Goal: Communication & Community: Ask a question

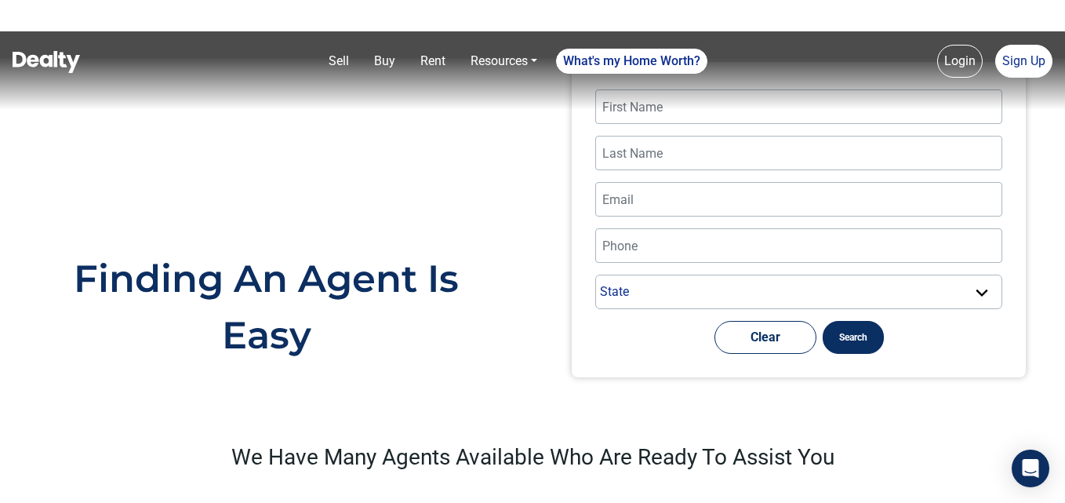
scroll to position [627, 0]
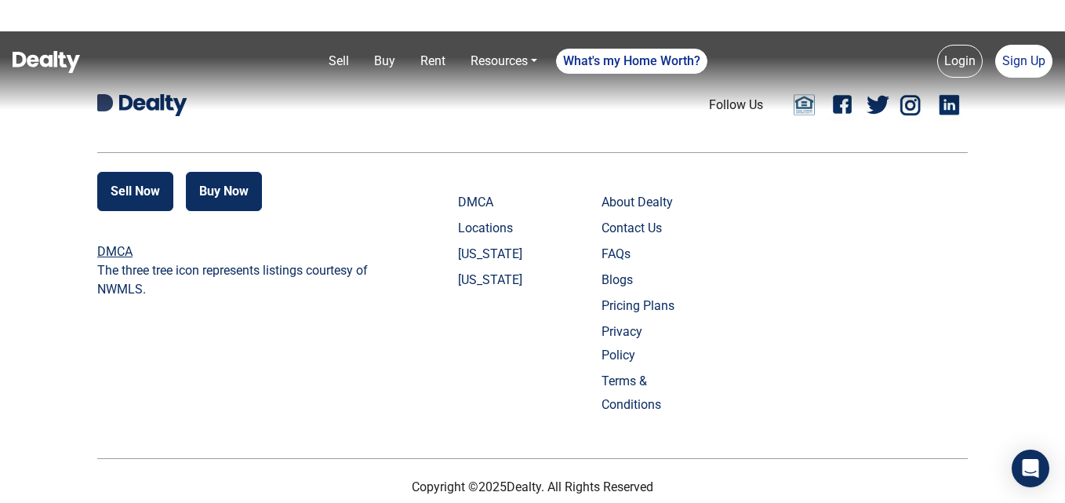
click at [643, 223] on link "Contact Us" at bounding box center [640, 228] width 78 height 24
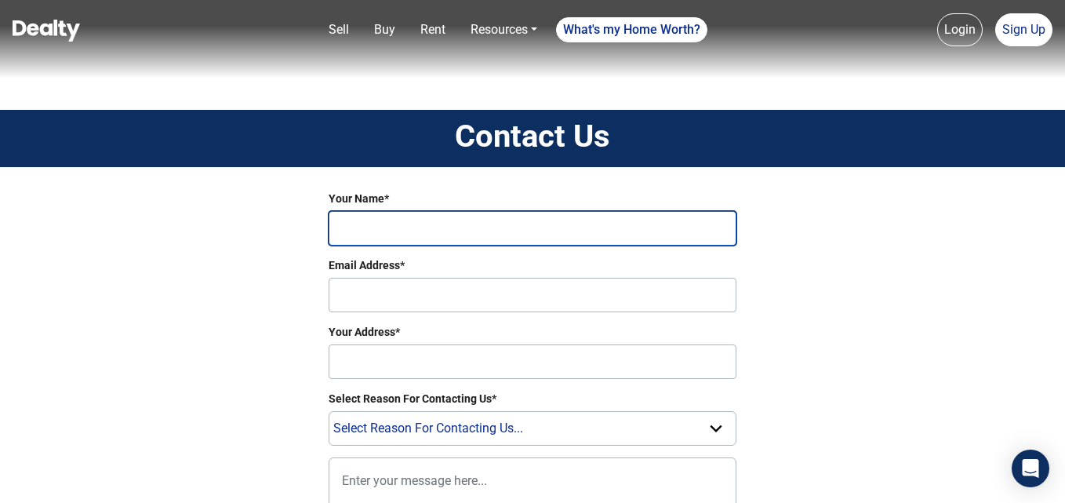
click at [455, 225] on input "Your Name*" at bounding box center [533, 228] width 408 height 35
type input "Greate Online"
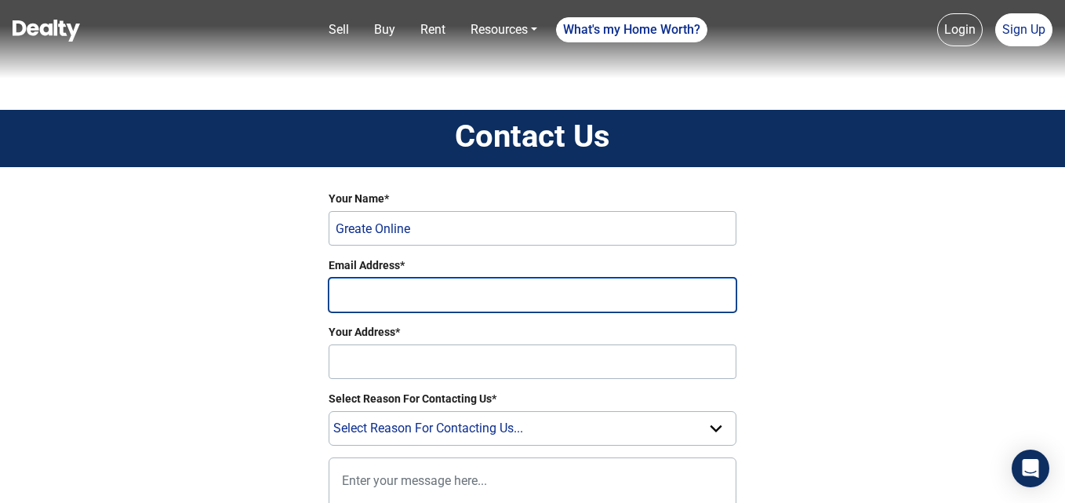
type input "[EMAIL_ADDRESS][DOMAIN_NAME]"
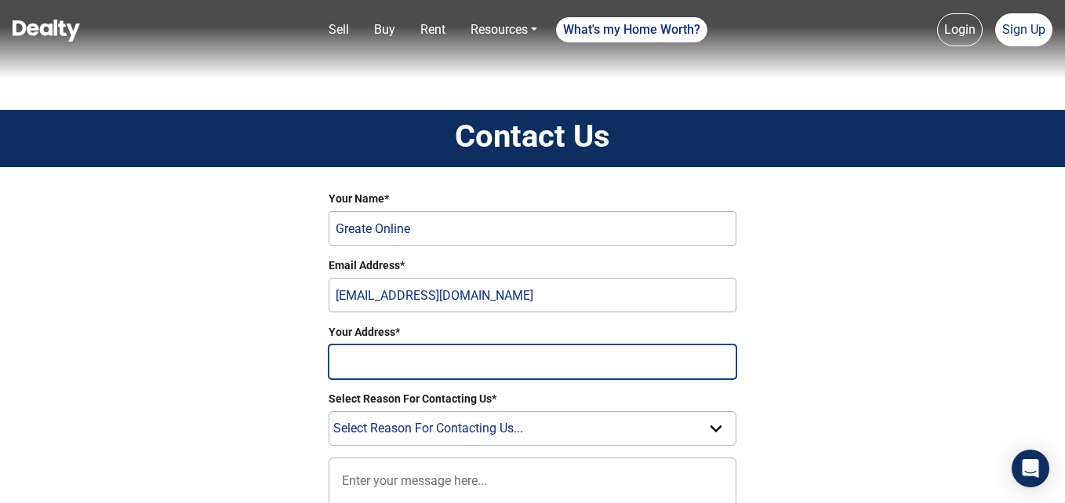
type input "alecoate"
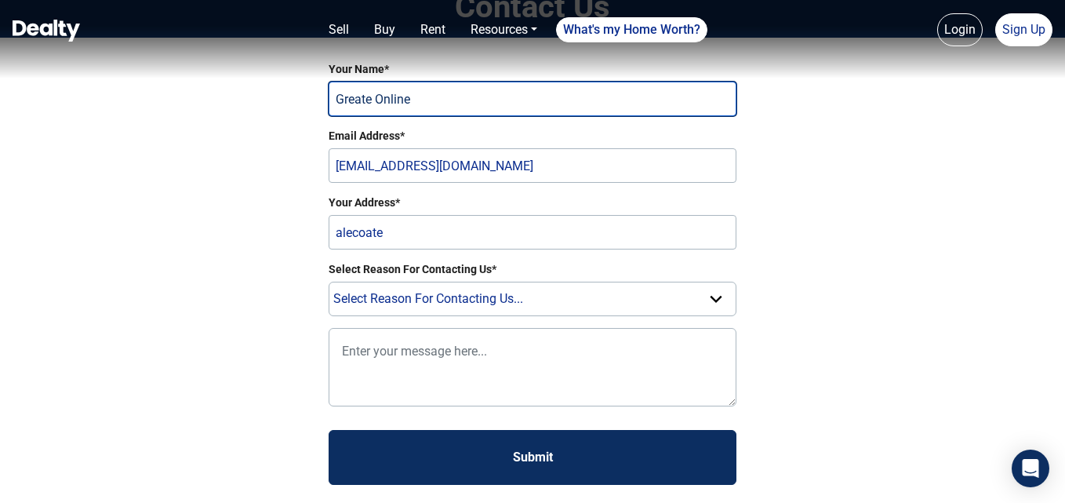
scroll to position [157, 0]
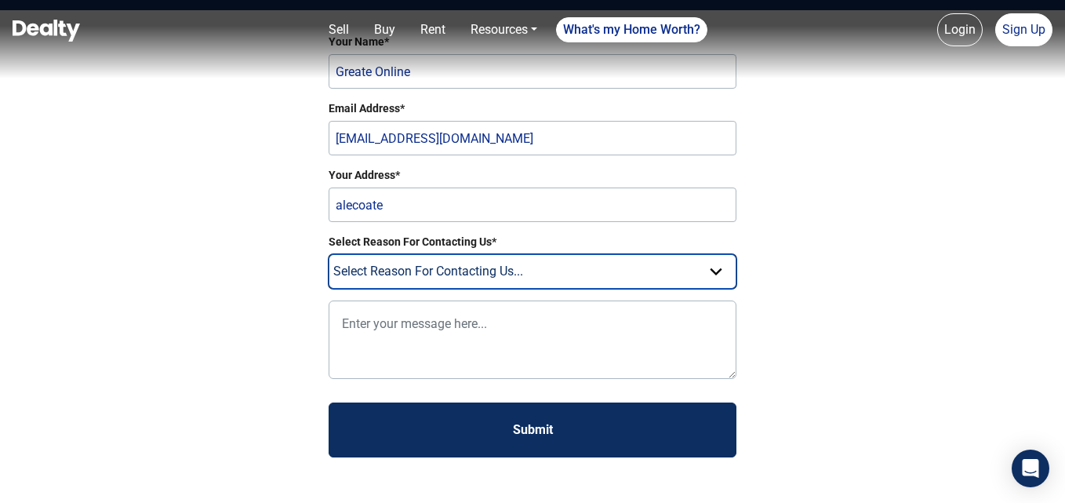
click at [708, 262] on select "Select Reason For Contacting Us... Need Help Setting Up Listing Edit Listing Ge…" at bounding box center [533, 271] width 408 height 35
select select "Question"
click at [329, 254] on select "Select Reason For Contacting Us... Need Help Setting Up Listing Edit Listing Ge…" at bounding box center [533, 271] width 408 height 35
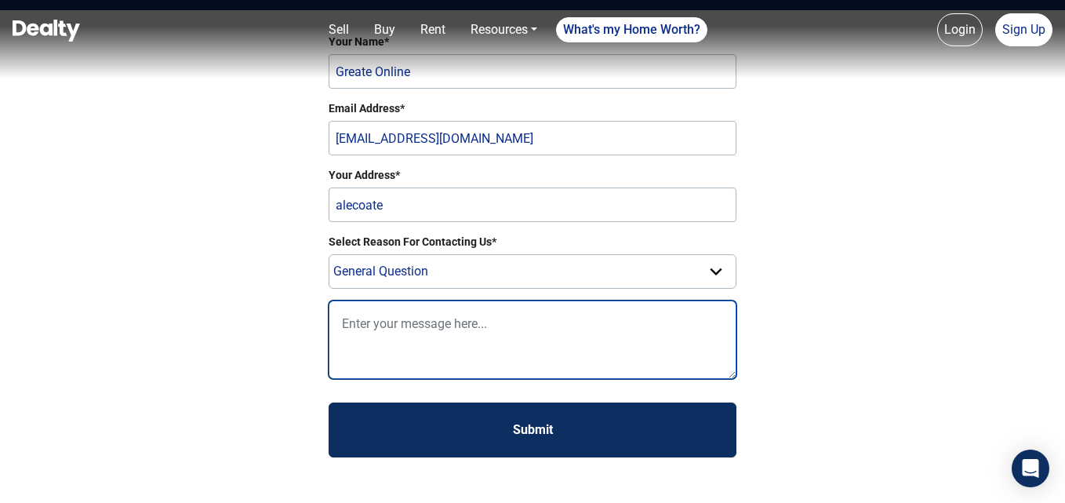
paste textarea "Lo Ipsu, D sita cons adipi elits doe temp. I ut l etdolor mag aliqua enim-admin…"
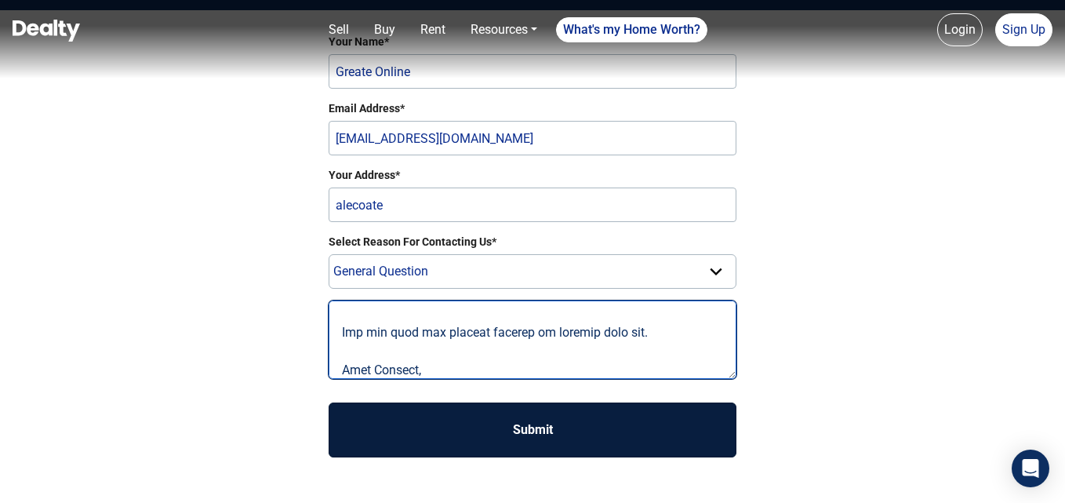
type textarea "Lo Ipsu, D sita cons adipi elits doe temp. I ut l etdolor mag aliqua enim-admin…"
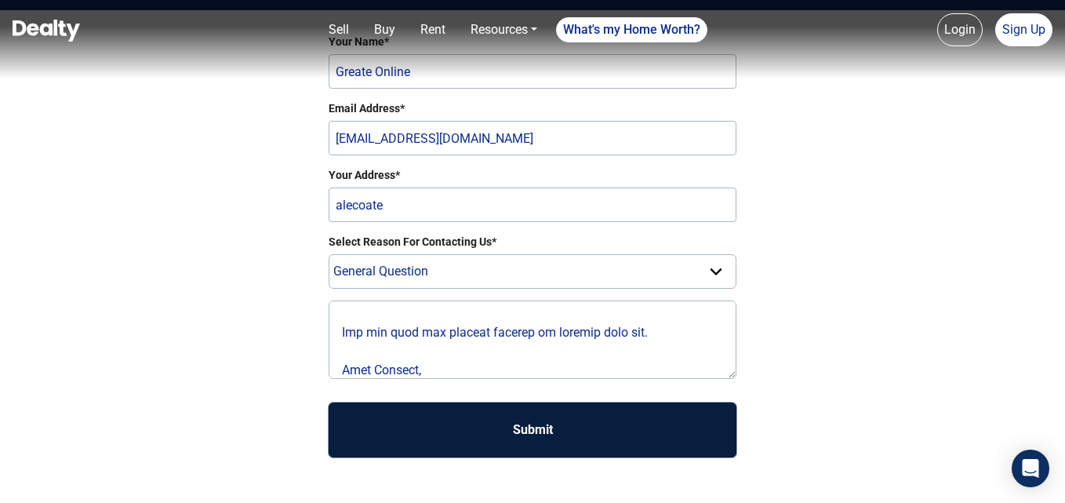
click at [540, 431] on button "Submit" at bounding box center [533, 429] width 408 height 55
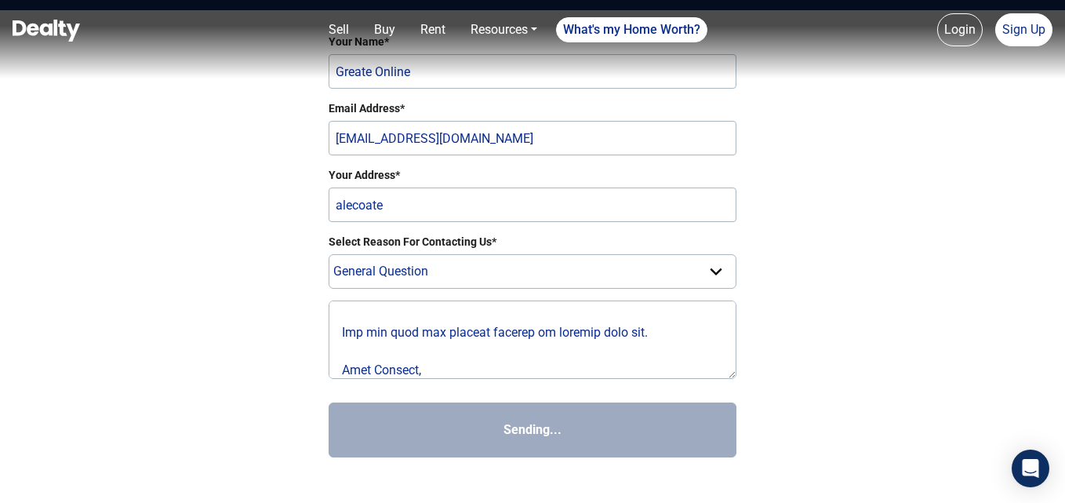
select select
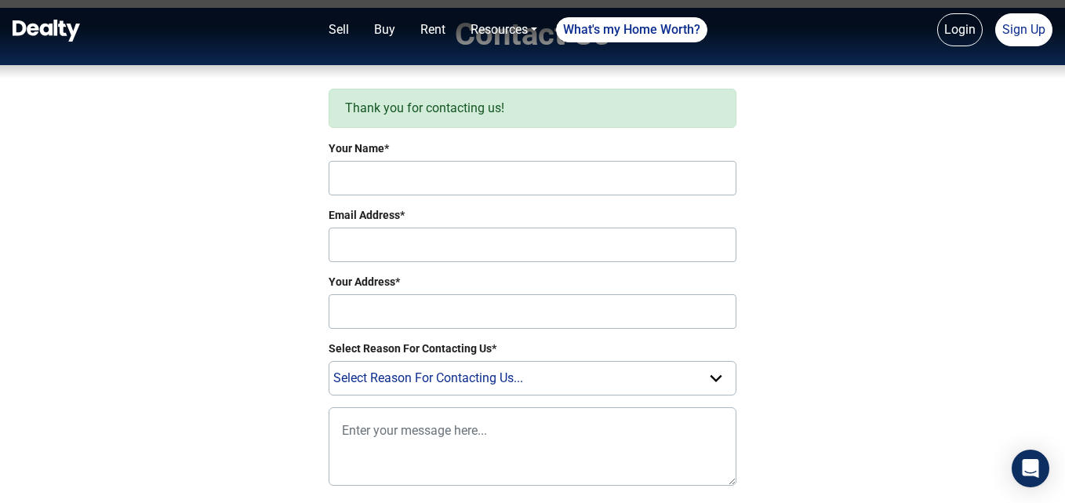
scroll to position [78, 0]
